Goal: Task Accomplishment & Management: Manage account settings

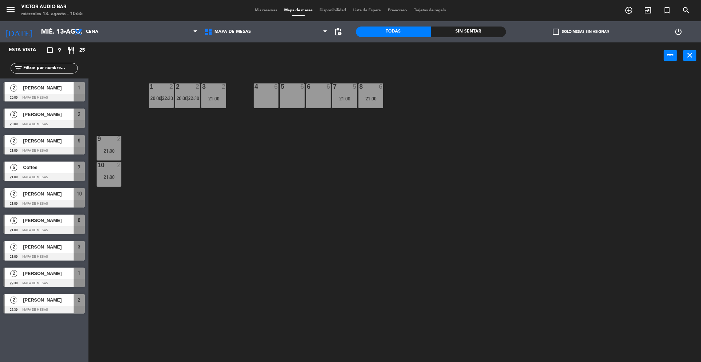
click at [678, 32] on icon "power_settings_new" at bounding box center [678, 32] width 8 height 8
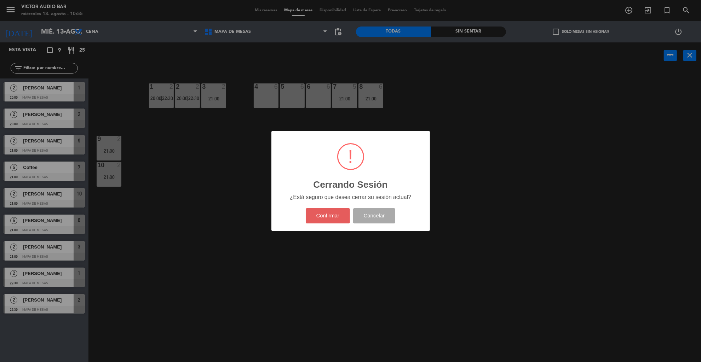
click at [323, 214] on button "Confirmar" at bounding box center [328, 215] width 44 height 15
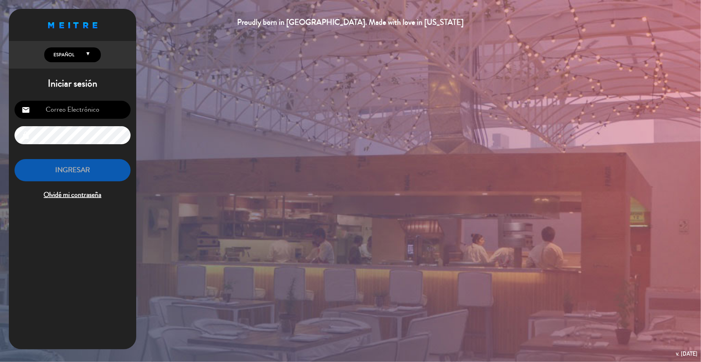
click at [82, 103] on input "email" at bounding box center [73, 110] width 116 height 18
type input "[EMAIL_ADDRESS][DOMAIN_NAME]"
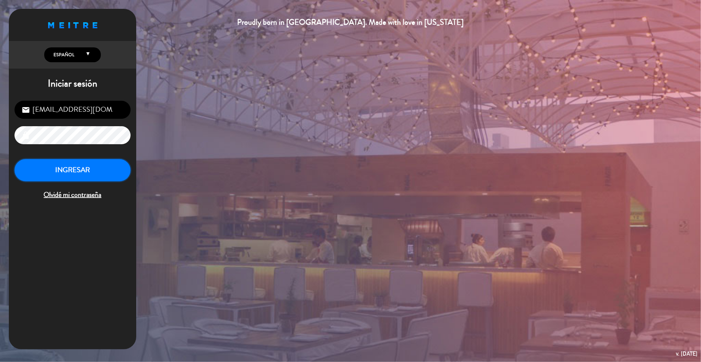
click at [85, 168] on button "INGRESAR" at bounding box center [73, 170] width 116 height 22
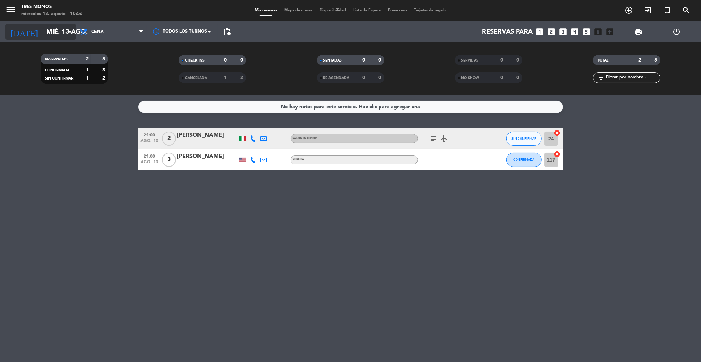
click at [49, 30] on input "mié. 13 ago." at bounding box center [84, 32] width 83 height 15
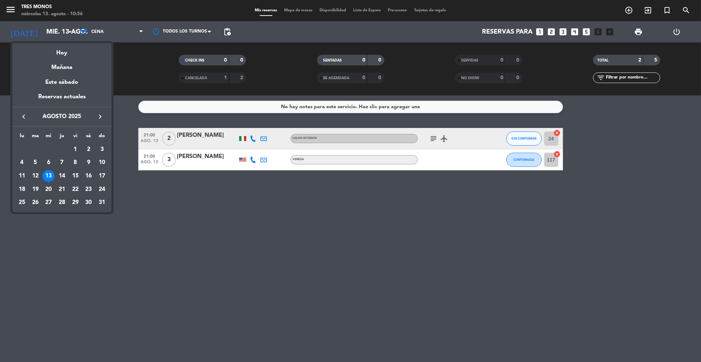
click at [75, 175] on div "15" at bounding box center [75, 176] width 12 height 12
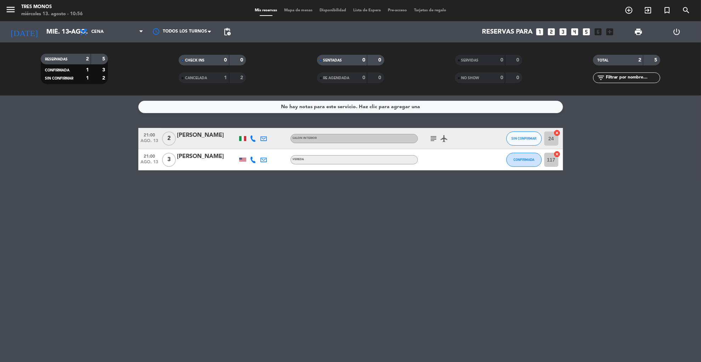
type input "vie. 15 ago."
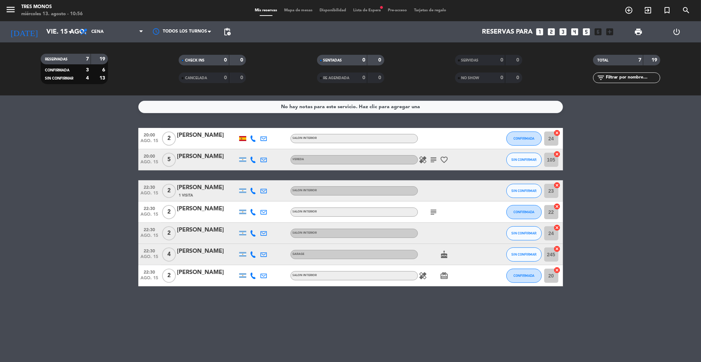
click at [432, 160] on icon "subject" at bounding box center [434, 160] width 8 height 8
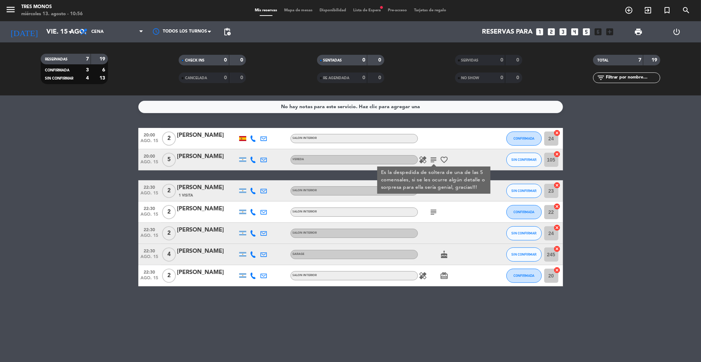
click at [348, 323] on div "No hay notas para este servicio. Haz clic para agregar una 20:00 [DATE] 2 [PERS…" at bounding box center [350, 229] width 701 height 267
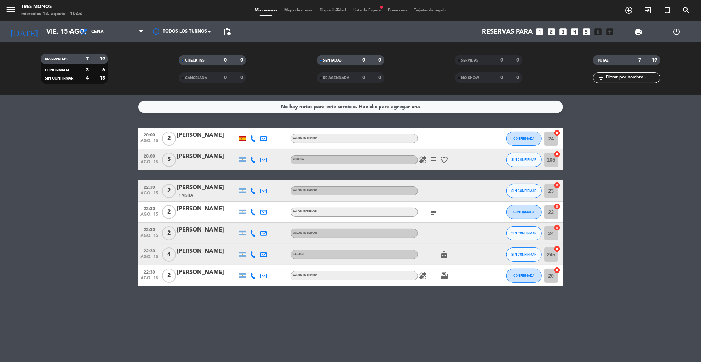
click at [434, 212] on icon "subject" at bounding box center [434, 212] width 8 height 8
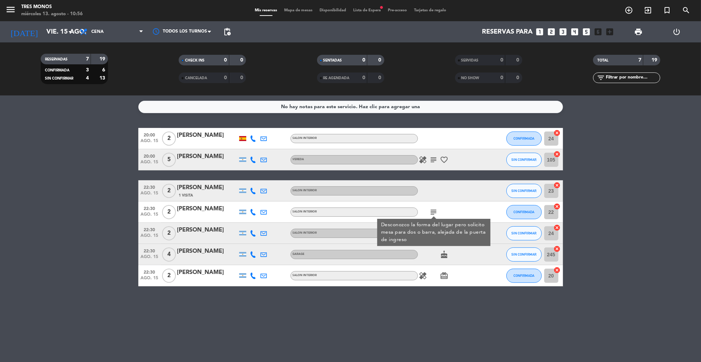
click at [366, 308] on div "No hay notas para este servicio. Haz clic para agregar una 20:00 [DATE] 2 [PERS…" at bounding box center [350, 229] width 701 height 267
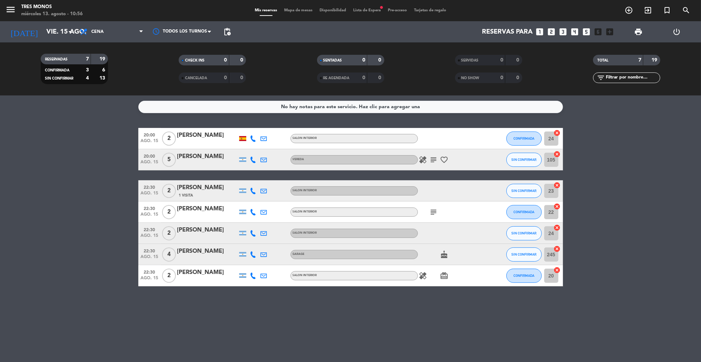
click at [365, 11] on span "Lista de Espera fiber_manual_record" at bounding box center [367, 10] width 35 height 4
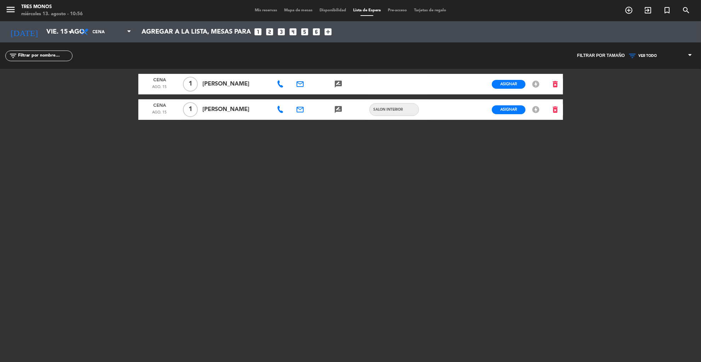
click at [264, 8] on span "Mis reservas" at bounding box center [265, 10] width 29 height 4
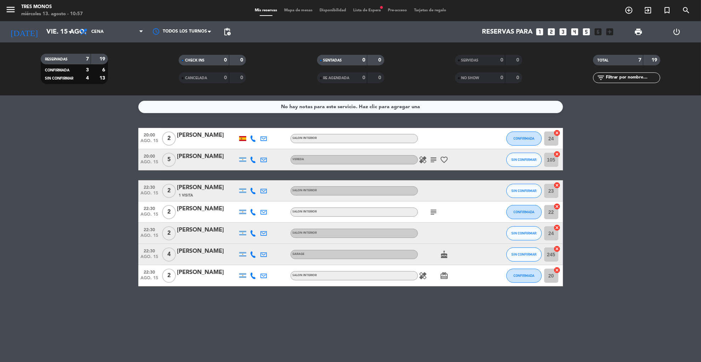
click at [301, 10] on span "Mapa de mesas" at bounding box center [298, 10] width 35 height 4
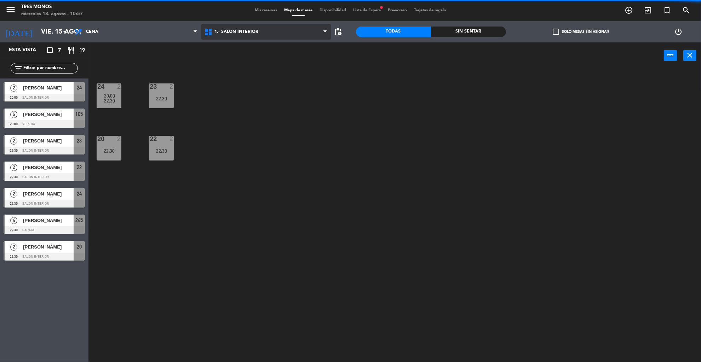
click at [232, 36] on span "1.- Salon Interior" at bounding box center [266, 32] width 130 height 16
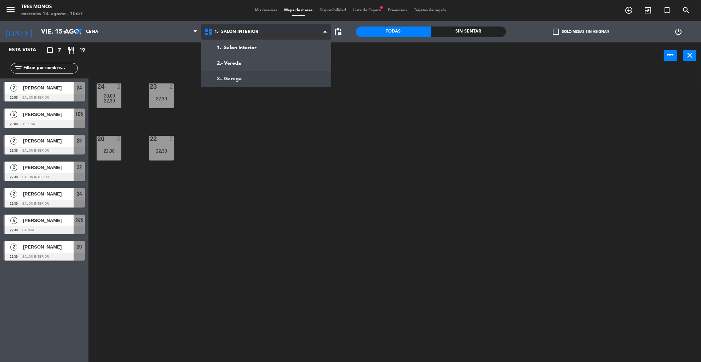
click at [223, 78] on ng-component "menu Tres Monos [DATE] 13. agosto - 10:57 Mis reservas Mapa de mesas Disponibil…" at bounding box center [350, 182] width 701 height 364
